Goal: Task Accomplishment & Management: Manage account settings

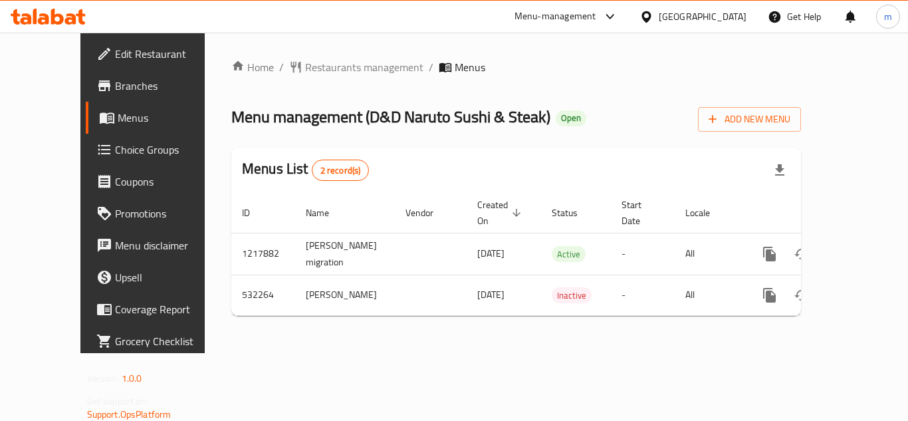
click at [115, 150] on span "Choice Groups" at bounding box center [168, 150] width 106 height 16
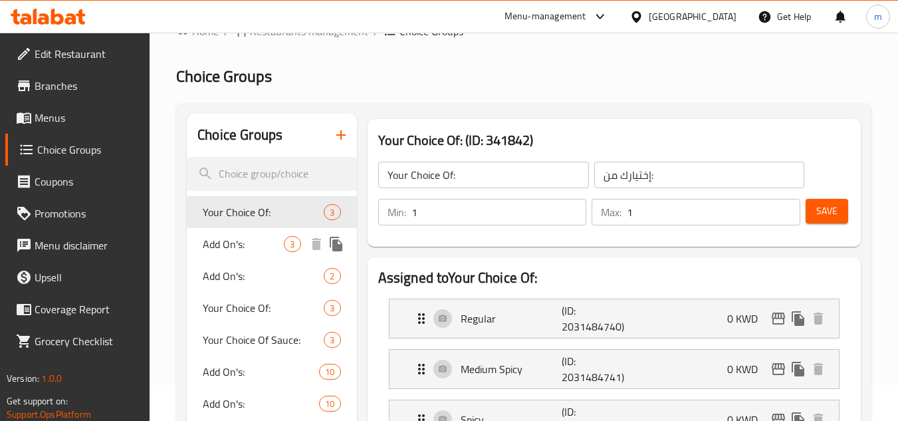
scroll to position [133, 0]
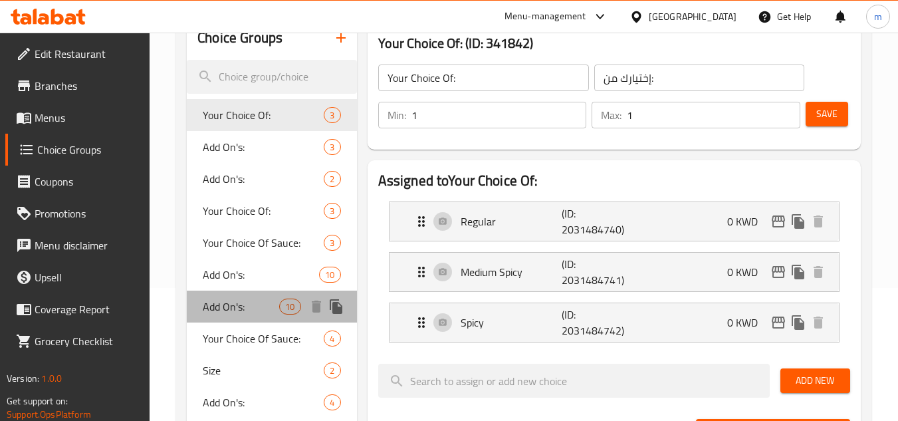
click at [215, 301] on span "Add On's:" at bounding box center [241, 307] width 76 height 16
type input "Add On's:"
type input "الإضافات:"
type input "0"
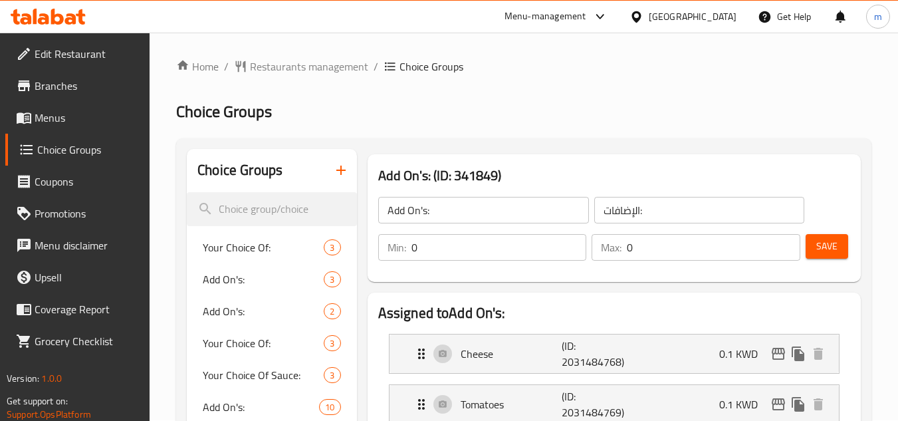
scroll to position [0, 0]
click at [685, 12] on div "[GEOGRAPHIC_DATA]" at bounding box center [683, 17] width 128 height 32
click at [708, 17] on div "[GEOGRAPHIC_DATA]" at bounding box center [693, 16] width 88 height 15
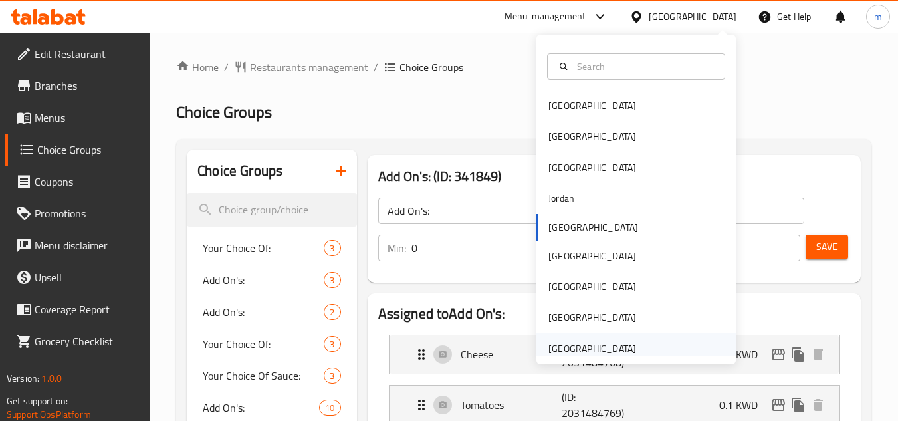
click at [598, 341] on div "[GEOGRAPHIC_DATA]" at bounding box center [593, 348] width 88 height 15
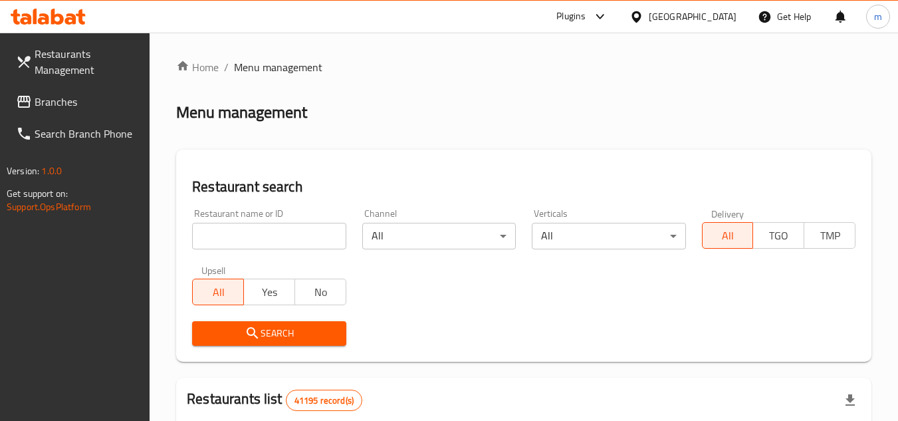
click at [70, 106] on span "Branches" at bounding box center [87, 102] width 105 height 16
